Goal: Information Seeking & Learning: Learn about a topic

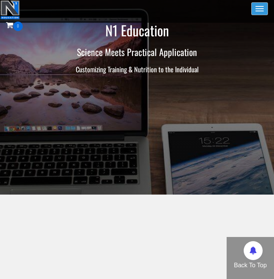
click at [260, 7] on button "Toggle navigation" at bounding box center [259, 8] width 17 height 13
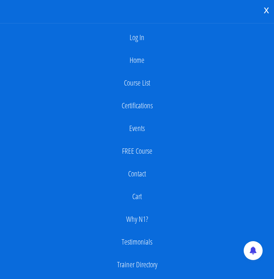
click at [161, 24] on div "Log In Home Course List Certifications Events FREE Course Contact Cart Why N1? …" at bounding box center [137, 162] width 274 height 278
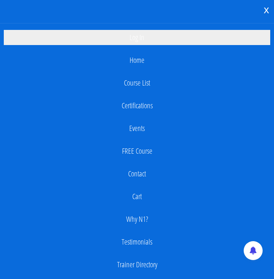
click at [160, 37] on link "Log In" at bounding box center [137, 37] width 266 height 15
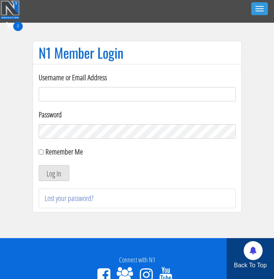
click at [108, 102] on form "Username or Email Address Password Remember Me Log In" at bounding box center [137, 126] width 197 height 109
click at [112, 95] on input "Username or Email Address" at bounding box center [137, 94] width 197 height 14
type input "[EMAIL_ADDRESS][DOMAIN_NAME]"
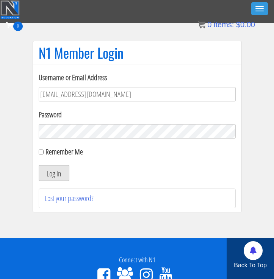
click at [52, 167] on button "Log In" at bounding box center [54, 173] width 31 height 16
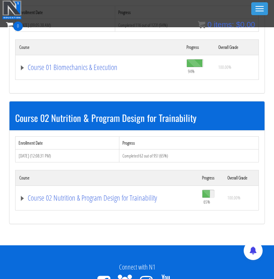
scroll to position [322, 0]
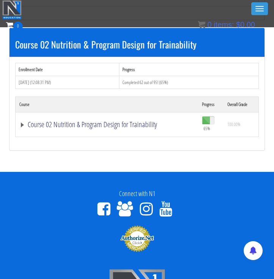
click at [87, 127] on link "Course 02 Nutrition & Program Design for Trainability" at bounding box center [106, 125] width 175 height 8
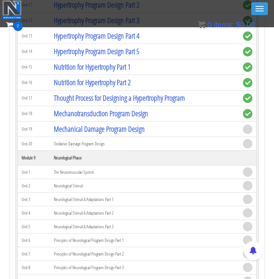
scroll to position [1402, 0]
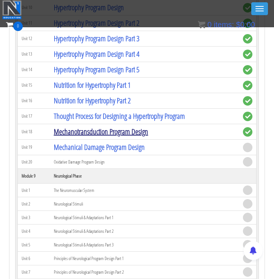
click at [94, 131] on link "Mechanotransduction Program Design" at bounding box center [101, 131] width 94 height 10
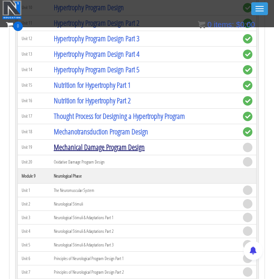
click at [112, 147] on link "Mechanical Damage Program Design" at bounding box center [99, 147] width 91 height 10
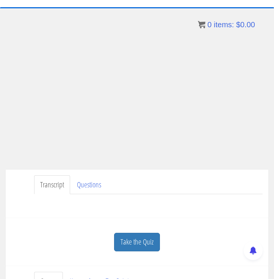
scroll to position [39, 0]
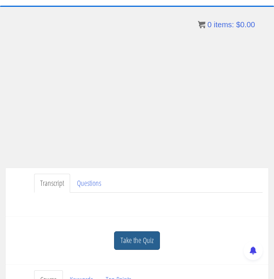
click at [138, 244] on link "Take the Quiz" at bounding box center [137, 240] width 46 height 19
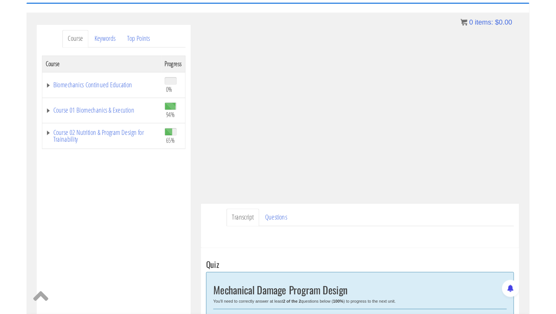
scroll to position [78, 0]
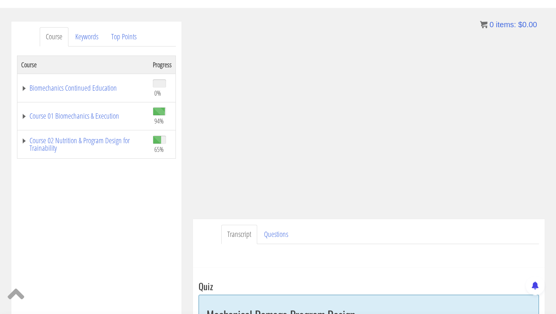
click at [89, 228] on div "Course Progress Biomechanics Continued Education 0% Module 1 Continued Educatio…" at bounding box center [96, 245] width 159 height 378
click at [158, 235] on div "Course Progress Biomechanics Continued Education 0% Module 1 Continued Educatio…" at bounding box center [96, 245] width 159 height 378
click at [273, 236] on ul "Transcript Questions" at bounding box center [380, 234] width 318 height 19
click at [88, 213] on div "Course Progress Biomechanics Continued Education 0% Module 1 Continued Educatio…" at bounding box center [96, 245] width 159 height 378
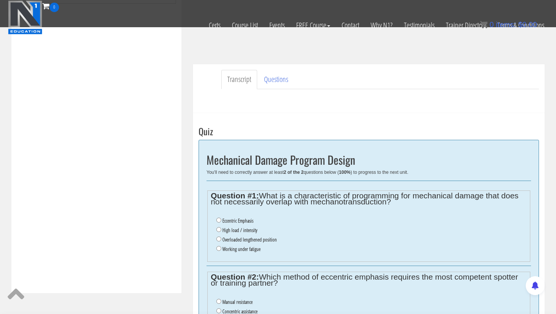
scroll to position [255, 0]
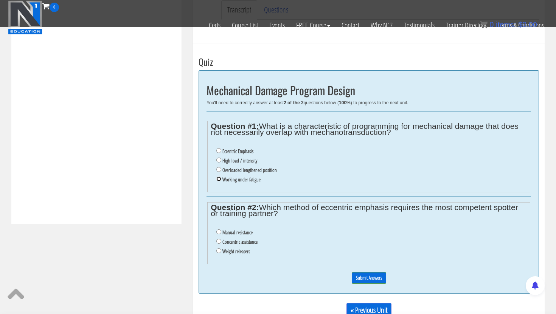
click at [218, 180] on input "Working under fatigue" at bounding box center [218, 179] width 5 height 5
radio input "true"
click at [218, 180] on input "Working under fatigue" at bounding box center [218, 179] width 5 height 5
click at [212, 148] on ul "Eccentric Emphasis High load / intensity Overloaded lengthened position Working…" at bounding box center [369, 165] width 316 height 45
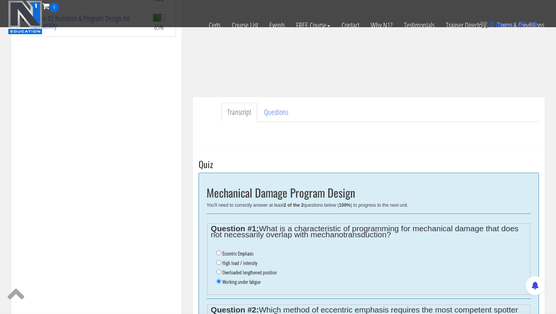
scroll to position [151, 0]
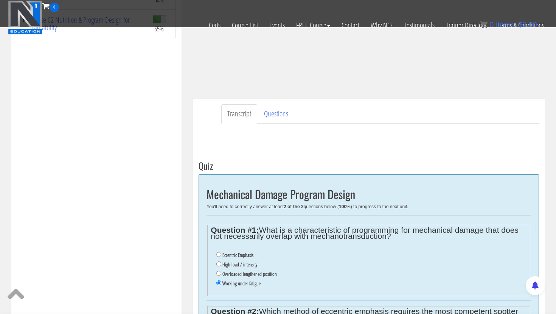
drag, startPoint x: 460, startPoint y: 164, endPoint x: 461, endPoint y: 158, distance: 6.1
click at [273, 143] on div "Transcript Questions Have a question on this unit? Please submit it here: Name …" at bounding box center [369, 123] width 352 height 49
click at [273, 234] on legend "Question #1: What is a characteristic of programming for mechanical damage that…" at bounding box center [369, 233] width 316 height 12
click at [273, 235] on legend "Question #1: What is a characteristic of programming for mechanical damage that…" at bounding box center [369, 233] width 316 height 12
click at [160, 152] on div "Course Progress Biomechanics Continued Education 0% Module 1 Continued Educatio…" at bounding box center [96, 124] width 159 height 378
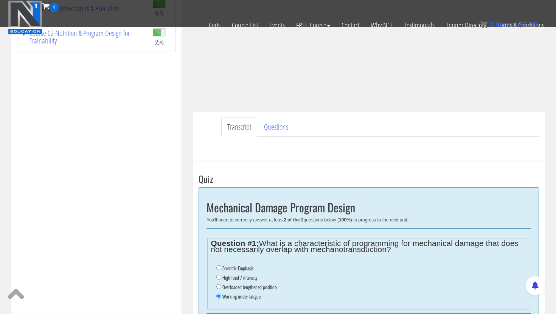
scroll to position [136, 0]
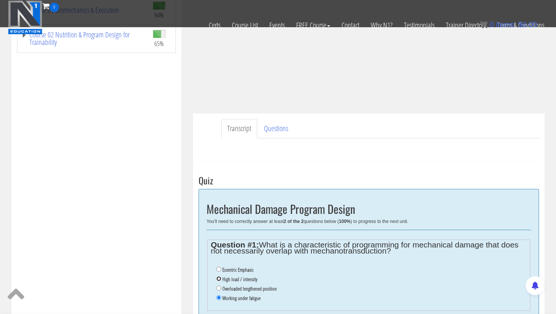
click at [218, 278] on input "High load / intensity" at bounding box center [218, 279] width 5 height 5
radio input "true"
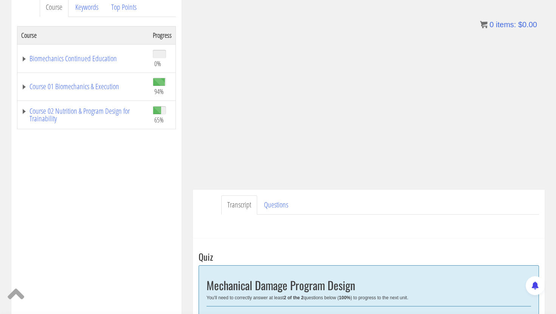
scroll to position [104, 0]
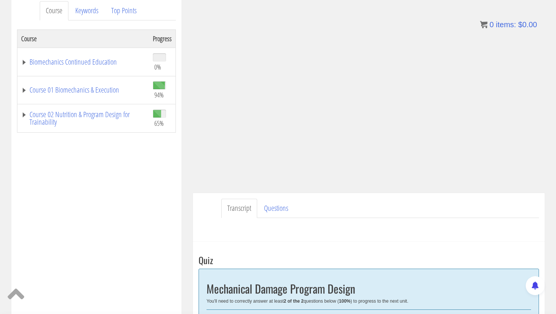
click at [166, 206] on div "Course Progress Biomechanics Continued Education 0% Module 1 Continued Educatio…" at bounding box center [96, 219] width 159 height 378
click at [152, 218] on div "Course Progress Biomechanics Continued Education 0% Module 1 Continued Educatio…" at bounding box center [96, 219] width 159 height 378
click at [152, 191] on div "Course Progress Biomechanics Continued Education 0% Module 1 Continued Educatio…" at bounding box center [96, 219] width 159 height 378
click at [169, 185] on div "Course Progress Biomechanics Continued Education 0% Module 1 Continued Educatio…" at bounding box center [96, 219] width 159 height 378
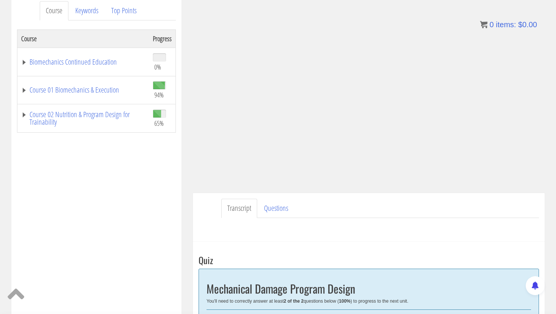
click at [124, 181] on div "Course Progress Biomechanics Continued Education 0% Module 1 Continued Educatio…" at bounding box center [96, 219] width 159 height 378
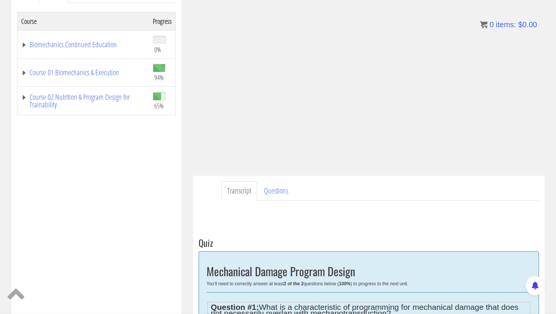
scroll to position [114, 0]
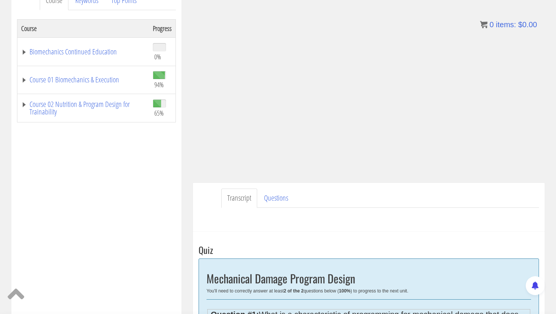
click at [182, 172] on div "Course Keywords Top Points Course Progress Biomechanics Continued Education 0% …" at bounding box center [97, 198] width 182 height 427
click at [157, 182] on div "Course Progress Biomechanics Continued Education 0% Module 1 Continued Educatio…" at bounding box center [96, 208] width 159 height 378
click at [160, 166] on div "Course Progress Biomechanics Continued Education 0% Module 1 Continued Educatio…" at bounding box center [96, 208] width 159 height 378
click at [174, 160] on div "Course Progress Biomechanics Continued Education 0% Module 1 Continued Educatio…" at bounding box center [96, 208] width 159 height 378
click at [146, 173] on div "Course Progress Biomechanics Continued Education 0% Module 1 Continued Educatio…" at bounding box center [96, 208] width 159 height 378
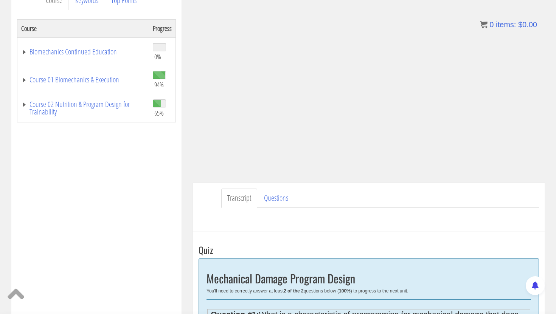
click at [140, 162] on div "Course Progress Biomechanics Continued Education 0% Module 1 Continued Educatio…" at bounding box center [96, 208] width 159 height 378
click at [159, 160] on div "Course Progress Biomechanics Continued Education 0% Module 1 Continued Educatio…" at bounding box center [96, 208] width 159 height 378
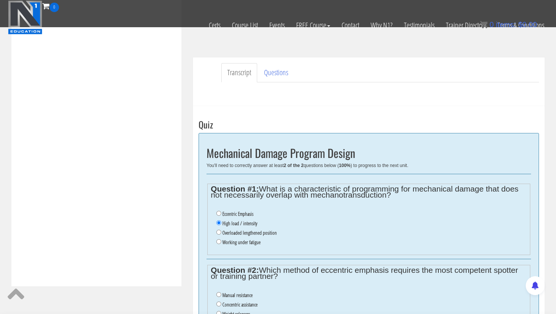
scroll to position [226, 0]
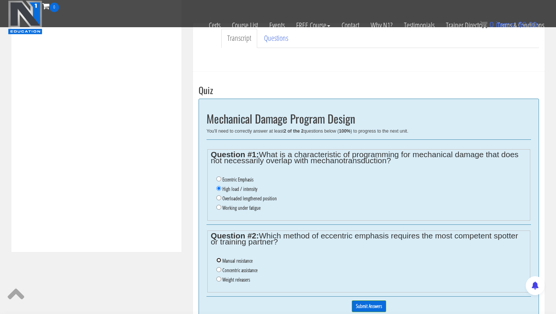
click at [219, 260] on input "Manual resistance" at bounding box center [218, 260] width 5 height 5
radio input "true"
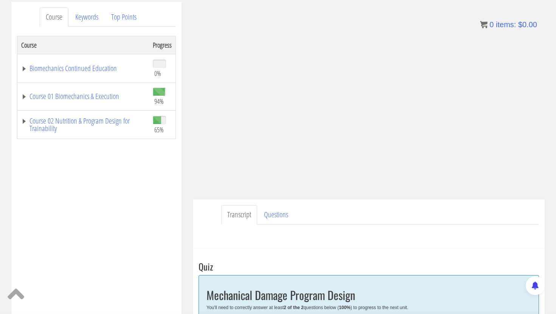
scroll to position [95, 0]
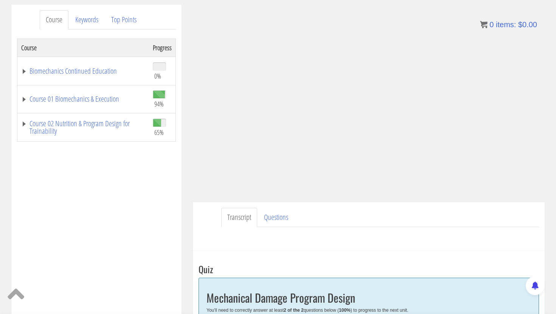
click at [146, 200] on div "Course Progress Biomechanics Continued Education 0% Module 1 Continued Educatio…" at bounding box center [96, 228] width 159 height 378
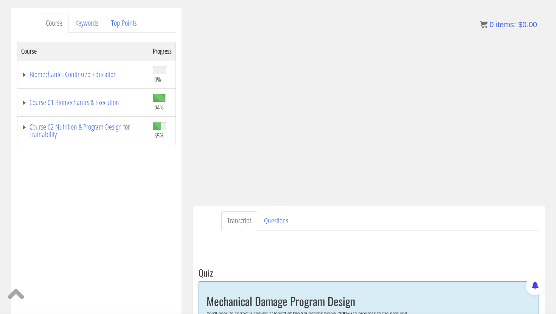
scroll to position [91, 0]
click at [129, 208] on div "Course Progress Biomechanics Continued Education 0% Module 1 Continued Educatio…" at bounding box center [96, 231] width 159 height 378
click at [159, 186] on div "Course Progress Biomechanics Continued Education 0% Module 1 Continued Educatio…" at bounding box center [96, 231] width 159 height 378
click at [172, 207] on div "Course Progress Biomechanics Continued Education 0% Module 1 Continued Educatio…" at bounding box center [96, 231] width 159 height 378
click at [273, 224] on ul "Transcript Questions" at bounding box center [380, 221] width 318 height 19
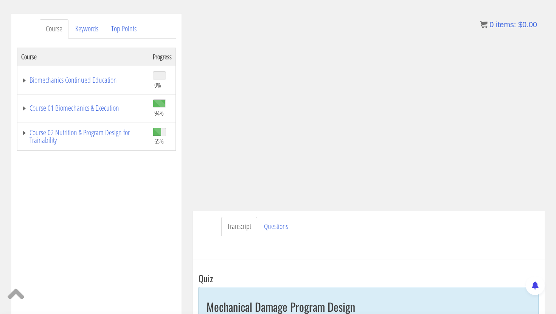
scroll to position [88, 0]
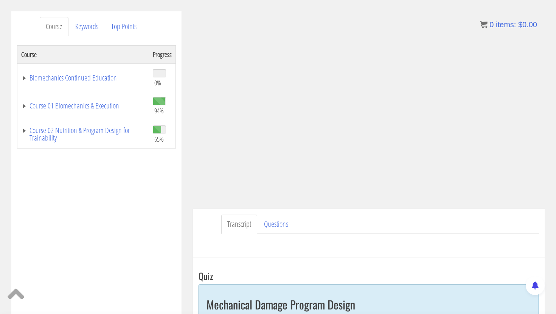
click at [94, 244] on div "Course Progress Biomechanics Continued Education 0% Module 1 Continued Educatio…" at bounding box center [96, 234] width 159 height 378
click at [175, 204] on div "Course Progress Biomechanics Continued Education 0% Module 1 Continued Educatio…" at bounding box center [96, 234] width 159 height 378
click at [151, 231] on div "Course Progress Biomechanics Continued Education 0% Module 1 Continued Educatio…" at bounding box center [96, 234] width 159 height 378
click at [273, 234] on div "Have a question on this unit? Please submit it here: Name * First Last Email * *" at bounding box center [369, 243] width 340 height 18
click at [174, 200] on div "Course Progress Biomechanics Continued Education 0% Module 1 Continued Educatio…" at bounding box center [96, 234] width 159 height 378
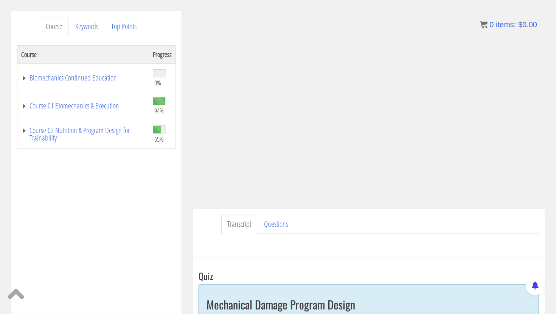
click at [146, 198] on div "Course Progress Biomechanics Continued Education 0% Module 1 Continued Educatio…" at bounding box center [96, 234] width 159 height 378
click at [134, 204] on div "Course Progress Biomechanics Continued Education 0% Module 1 Continued Educatio…" at bounding box center [96, 234] width 159 height 378
click at [273, 254] on div "Transcript Questions Have a question on this unit? Please submit it here: Name …" at bounding box center [369, 233] width 352 height 49
click at [155, 201] on div "Course Progress Biomechanics Continued Education 0% Module 1 Continued Educatio…" at bounding box center [96, 234] width 159 height 378
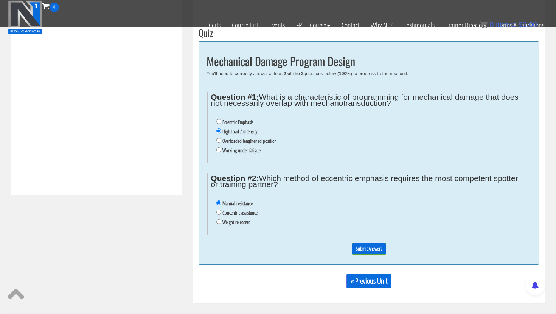
scroll to position [293, 0]
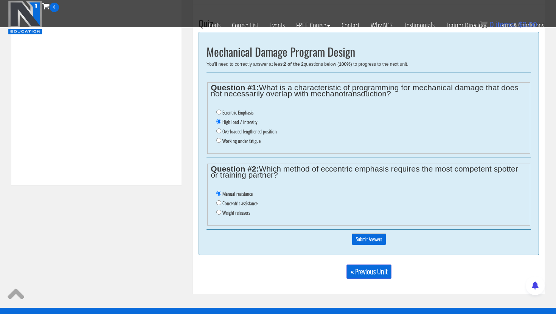
click at [273, 241] on input "Submit Answers" at bounding box center [369, 240] width 34 height 12
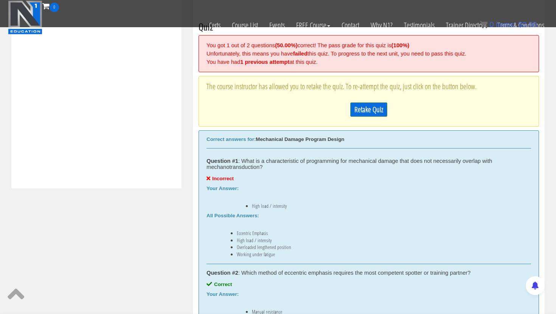
scroll to position [287, 0]
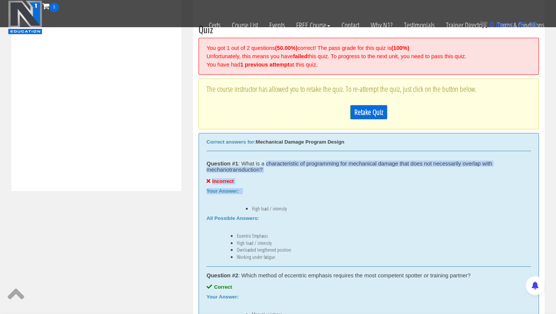
drag, startPoint x: 268, startPoint y: 161, endPoint x: 382, endPoint y: 203, distance: 121.7
click at [273, 201] on div "Question #1 : What is a characteristic of programming for mechanical damage tha…" at bounding box center [369, 211] width 325 height 112
click at [273, 191] on div "Your Answer: High load / intensity" at bounding box center [369, 199] width 325 height 23
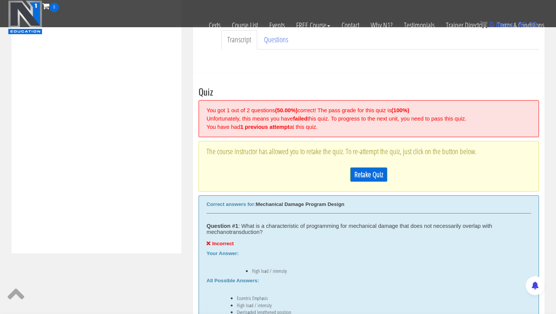
scroll to position [379, 0]
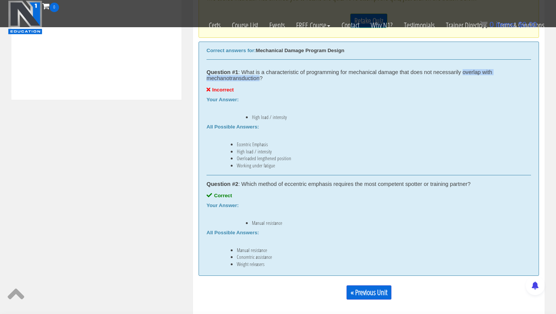
drag, startPoint x: 464, startPoint y: 72, endPoint x: 261, endPoint y: 79, distance: 203.6
click at [260, 79] on div "Question #1 : What is a characteristic of programming for mechanical damage tha…" at bounding box center [369, 75] width 325 height 12
copy div "overlap with mechanotransduction"
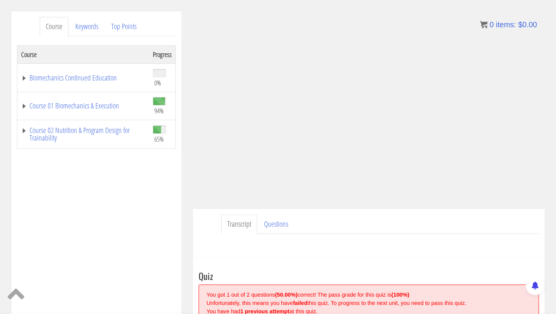
scroll to position [89, 0]
click at [139, 152] on div "Course Progress Biomechanics Continued Education 0% Module 1 Continued Educatio…" at bounding box center [96, 234] width 159 height 378
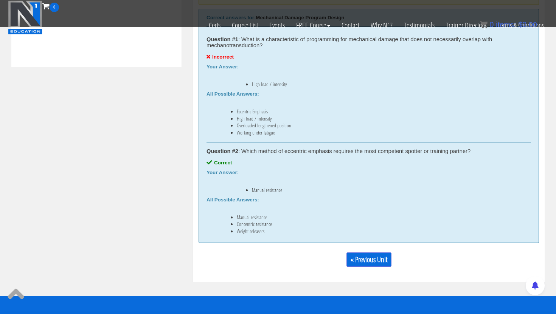
scroll to position [300, 0]
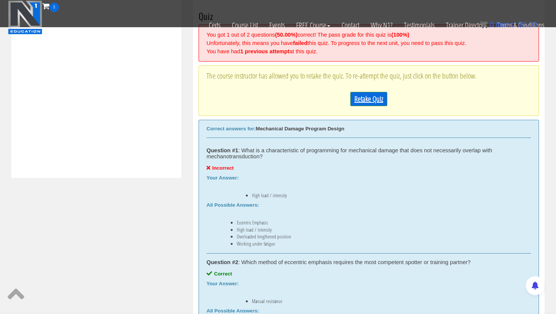
click at [273, 98] on link "Retake Quiz" at bounding box center [368, 99] width 37 height 14
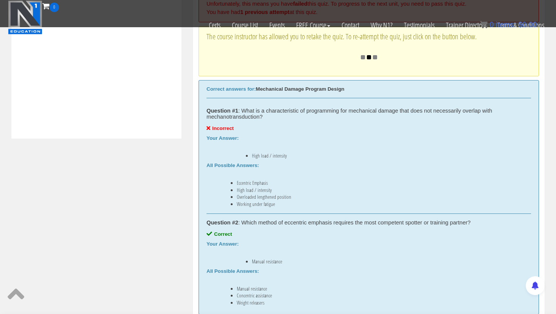
scroll to position [340, 0]
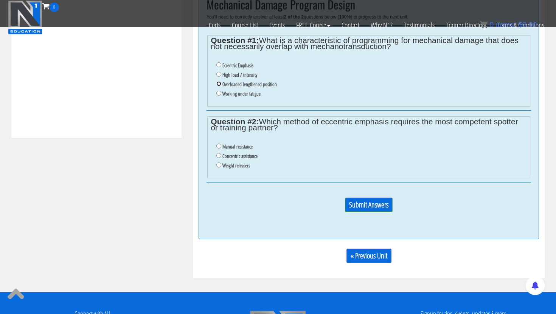
click at [219, 82] on input "Overloaded lengthened position" at bounding box center [218, 83] width 5 height 5
radio input "true"
click at [219, 146] on input "Manual resistance" at bounding box center [218, 146] width 5 height 5
radio input "true"
click at [273, 202] on input "Submit Answers" at bounding box center [369, 205] width 48 height 14
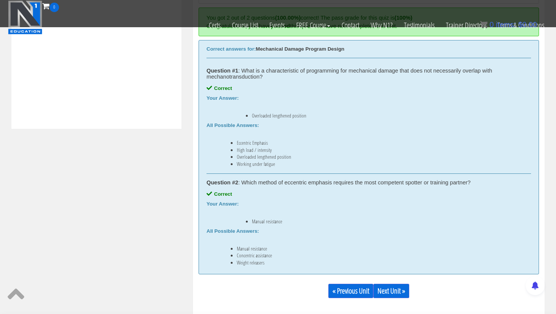
scroll to position [351, 0]
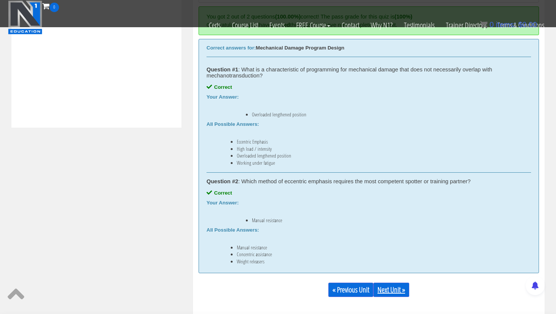
click at [273, 278] on link "Next Unit »" at bounding box center [391, 290] width 36 height 14
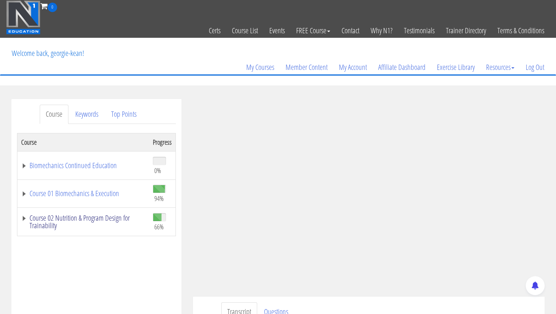
click at [67, 216] on link "Course 02 Nutrition & Program Design for Trainability" at bounding box center [83, 221] width 124 height 15
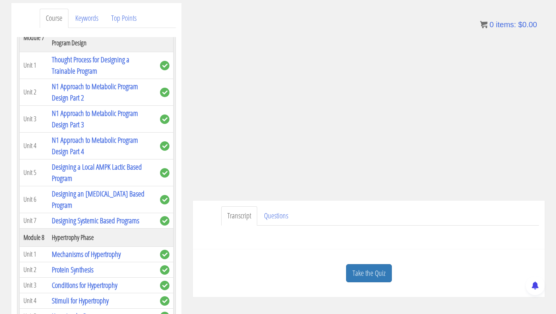
scroll to position [99, 0]
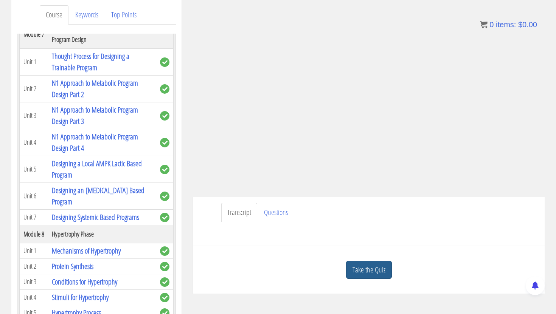
click at [367, 271] on link "Take the Quiz" at bounding box center [369, 270] width 46 height 19
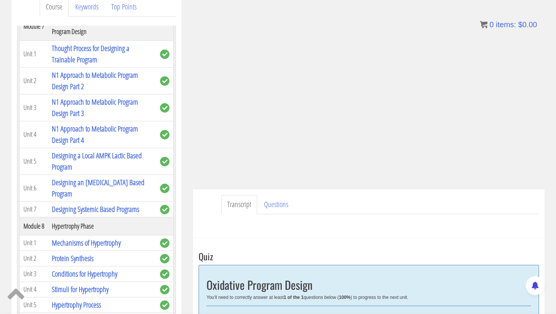
scroll to position [108, 0]
click at [435, 226] on div "Have a question on this unit? Please submit it here: Name * First Last Email * *" at bounding box center [369, 223] width 340 height 18
click at [465, 211] on ul "Transcript Questions" at bounding box center [380, 204] width 318 height 19
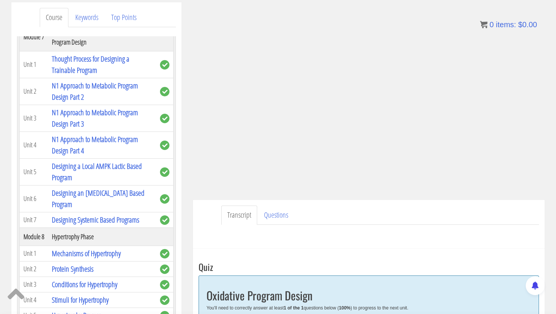
scroll to position [93, 0]
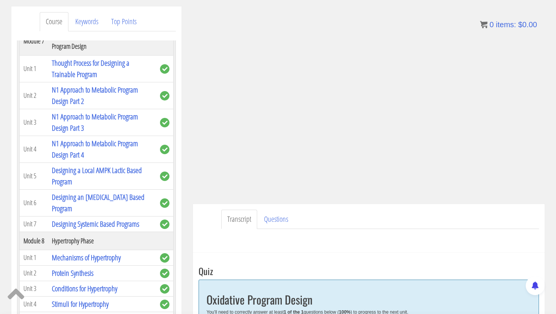
click at [469, 240] on div "Have a question on this unit? Please submit it here: Name * First Last Email * *" at bounding box center [369, 238] width 340 height 18
click at [211, 221] on div "Transcript Questions Have a question on this unit? Please submit it here: Name …" at bounding box center [369, 228] width 352 height 49
click at [202, 221] on div "Transcript Questions Have a question on this unit? Please submit it here: Name …" at bounding box center [369, 228] width 352 height 49
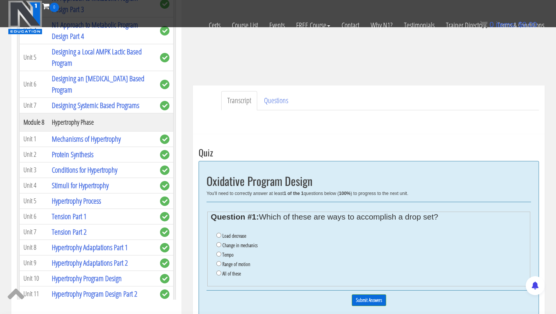
scroll to position [183, 0]
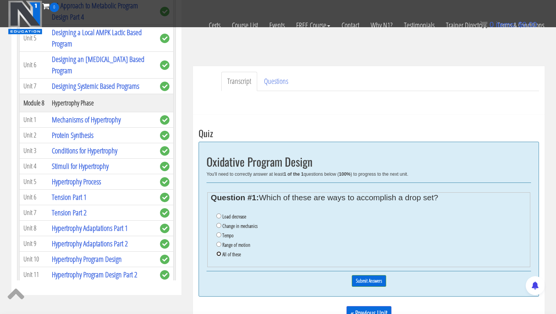
click at [219, 255] on input "All of these" at bounding box center [218, 254] width 5 height 5
radio input "true"
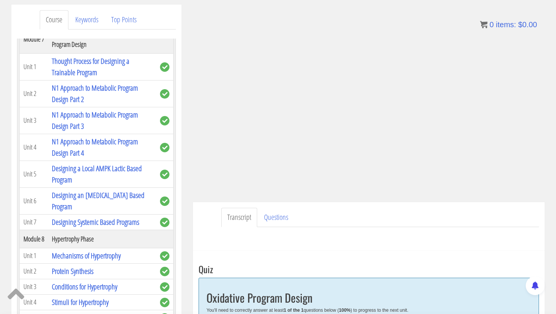
scroll to position [88, 0]
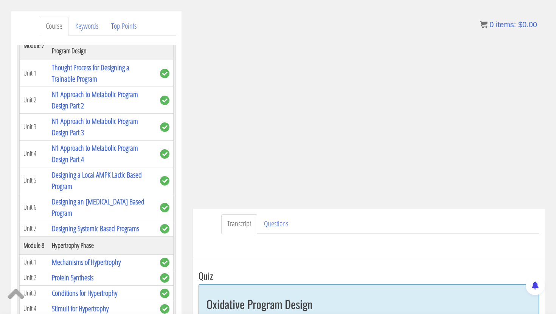
click at [204, 234] on div "Have a question on this unit? Please submit it here: Name * First Last Email * *" at bounding box center [369, 243] width 340 height 18
click at [209, 227] on div "Transcript Questions Have a question on this unit? Please submit it here: Name …" at bounding box center [369, 233] width 352 height 49
click at [206, 216] on div "Transcript Questions Have a question on this unit? Please submit it here: Name …" at bounding box center [369, 233] width 352 height 49
click at [209, 222] on div "Transcript Questions Have a question on this unit? Please submit it here: Name …" at bounding box center [369, 233] width 352 height 49
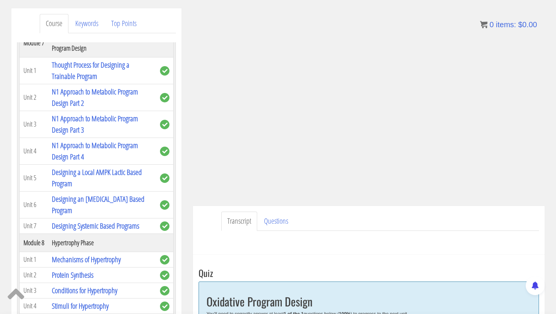
scroll to position [91, 0]
click at [432, 218] on ul "Transcript Questions" at bounding box center [380, 220] width 318 height 19
click at [473, 221] on ul "Transcript Questions" at bounding box center [380, 220] width 318 height 19
click at [205, 228] on div "Transcript Questions Have a question on this unit? Please submit it here: Name …" at bounding box center [369, 230] width 352 height 49
click at [202, 223] on div "Transcript Questions Have a question on this unit? Please submit it here: Name …" at bounding box center [369, 230] width 352 height 49
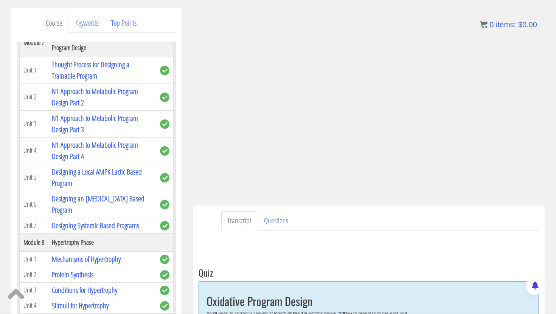
click at [205, 219] on div "Transcript Questions Have a question on this unit? Please submit it here: Name …" at bounding box center [369, 230] width 352 height 49
click at [204, 224] on div "Transcript Questions Have a question on this unit? Please submit it here: Name …" at bounding box center [369, 230] width 352 height 49
click at [209, 228] on div "Transcript Questions Have a question on this unit? Please submit it here: Name …" at bounding box center [369, 230] width 352 height 49
click at [209, 231] on div "Have a question on this unit? Please submit it here: Name * First Last Email * *" at bounding box center [369, 240] width 340 height 18
click at [207, 225] on div "Transcript Questions Have a question on this unit? Please submit it here: Name …" at bounding box center [369, 230] width 352 height 49
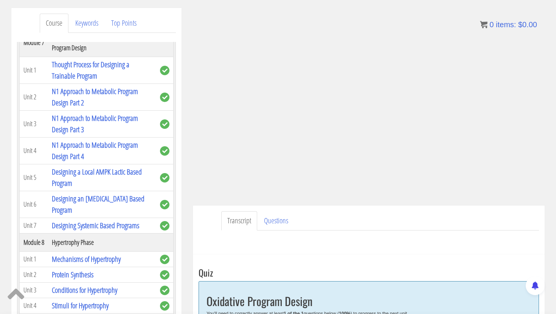
click at [204, 224] on div "Transcript Questions Have a question on this unit? Please submit it here: Name …" at bounding box center [369, 230] width 352 height 49
click at [202, 217] on div "Transcript Questions Have a question on this unit? Please submit it here: Name …" at bounding box center [369, 230] width 352 height 49
click at [213, 229] on div "Transcript Questions Have a question on this unit? Please submit it here: Name …" at bounding box center [369, 230] width 352 height 49
click at [209, 222] on div "Transcript Questions Have a question on this unit? Please submit it here: Name …" at bounding box center [369, 230] width 352 height 49
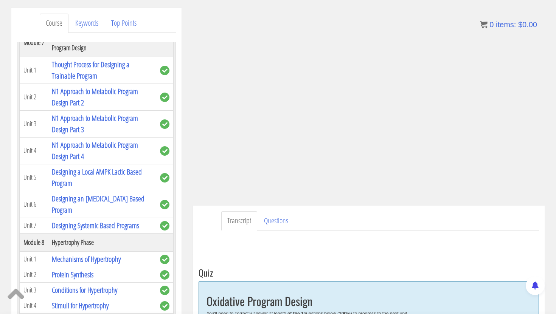
click at [213, 246] on div "Have a question on this unit? Please submit it here: Name * First Last Email * *" at bounding box center [369, 240] width 340 height 18
click at [205, 231] on div "Have a question on this unit? Please submit it here: Name * First Last Email * *" at bounding box center [369, 240] width 340 height 18
click at [212, 233] on div "Have a question on this unit? Please submit it here: Name * First Last Email * *" at bounding box center [369, 240] width 340 height 18
click at [204, 224] on div "Transcript Questions Have a question on this unit? Please submit it here: Name …" at bounding box center [369, 230] width 352 height 49
click at [207, 223] on div "Transcript Questions Have a question on this unit? Please submit it here: Name …" at bounding box center [369, 230] width 352 height 49
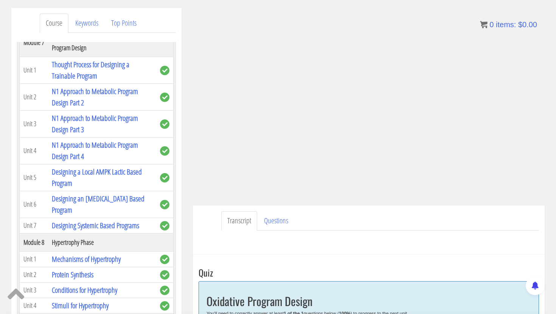
click at [204, 218] on div "Transcript Questions Have a question on this unit? Please submit it here: Name …" at bounding box center [369, 230] width 352 height 49
click at [205, 215] on div "Transcript Questions Have a question on this unit? Please submit it here: Name …" at bounding box center [369, 230] width 352 height 49
click at [204, 215] on div "Transcript Questions Have a question on this unit? Please submit it here: Name …" at bounding box center [369, 230] width 352 height 49
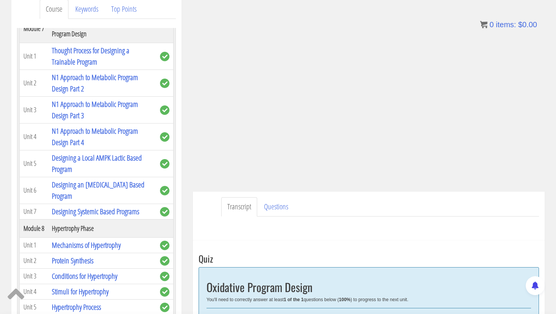
scroll to position [101, 0]
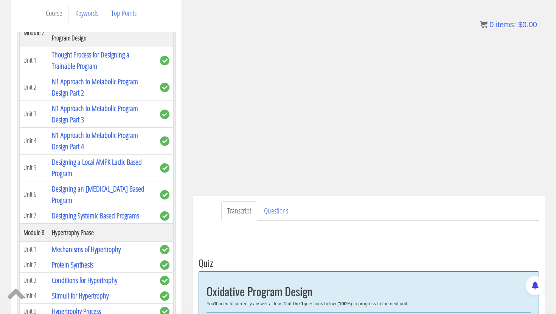
click at [211, 210] on div "Transcript Questions Have a question on this unit? Please submit it here: Name …" at bounding box center [369, 220] width 352 height 49
click at [212, 214] on div "Transcript Questions Have a question on this unit? Please submit it here: Name …" at bounding box center [369, 220] width 352 height 49
click at [419, 206] on ul "Transcript Questions" at bounding box center [380, 211] width 318 height 19
click at [457, 221] on div "Have a question on this unit? Please submit it here: Name * First Last Email * *" at bounding box center [369, 230] width 340 height 18
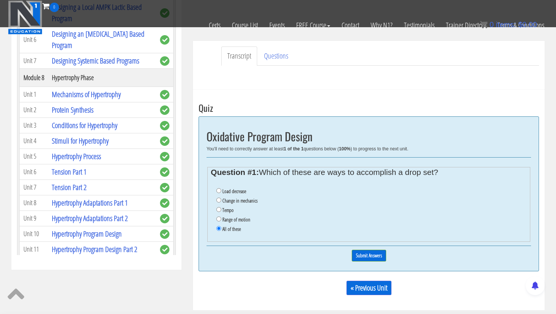
scroll to position [217, 0]
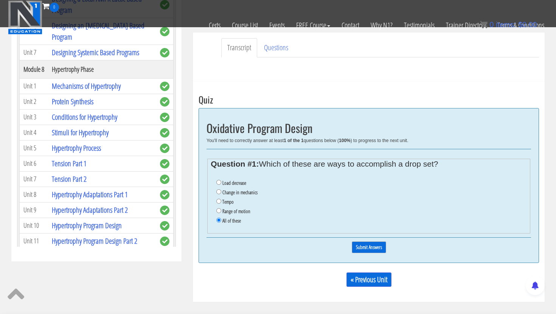
click at [378, 248] on input "Submit Answers" at bounding box center [369, 248] width 34 height 12
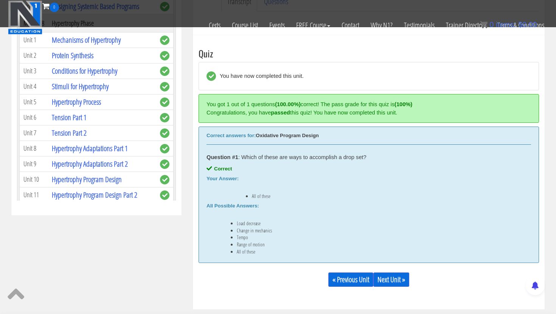
scroll to position [287, 0]
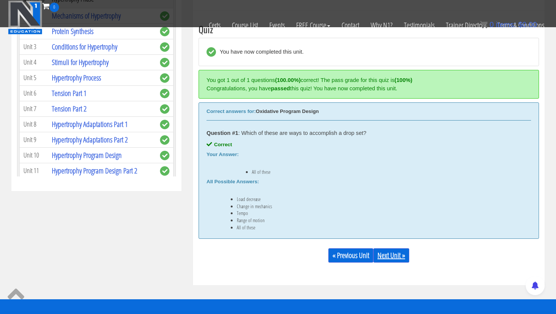
click at [385, 257] on link "Next Unit »" at bounding box center [391, 256] width 36 height 14
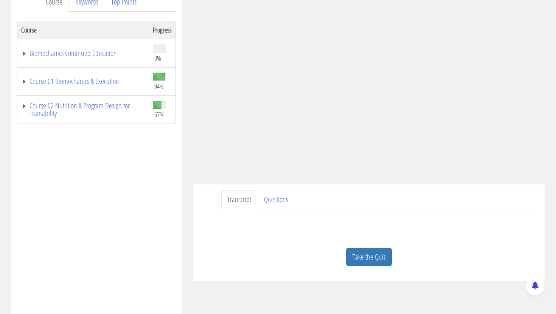
scroll to position [110, 0]
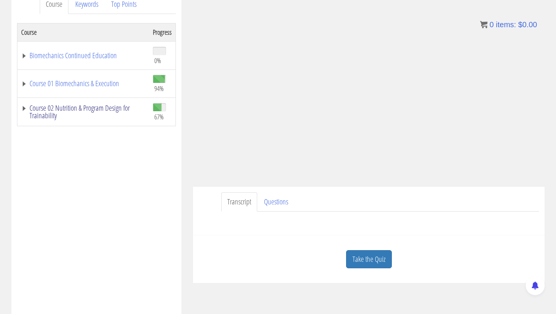
click at [76, 110] on link "Course 02 Nutrition & Program Design for Trainability" at bounding box center [83, 111] width 124 height 15
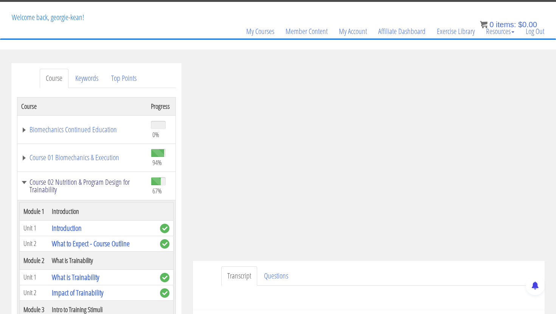
scroll to position [0, 0]
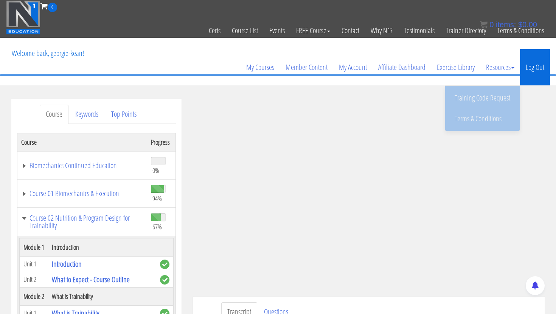
click at [528, 64] on link "Log Out" at bounding box center [535, 67] width 30 height 36
